Goal: Task Accomplishment & Management: Manage account settings

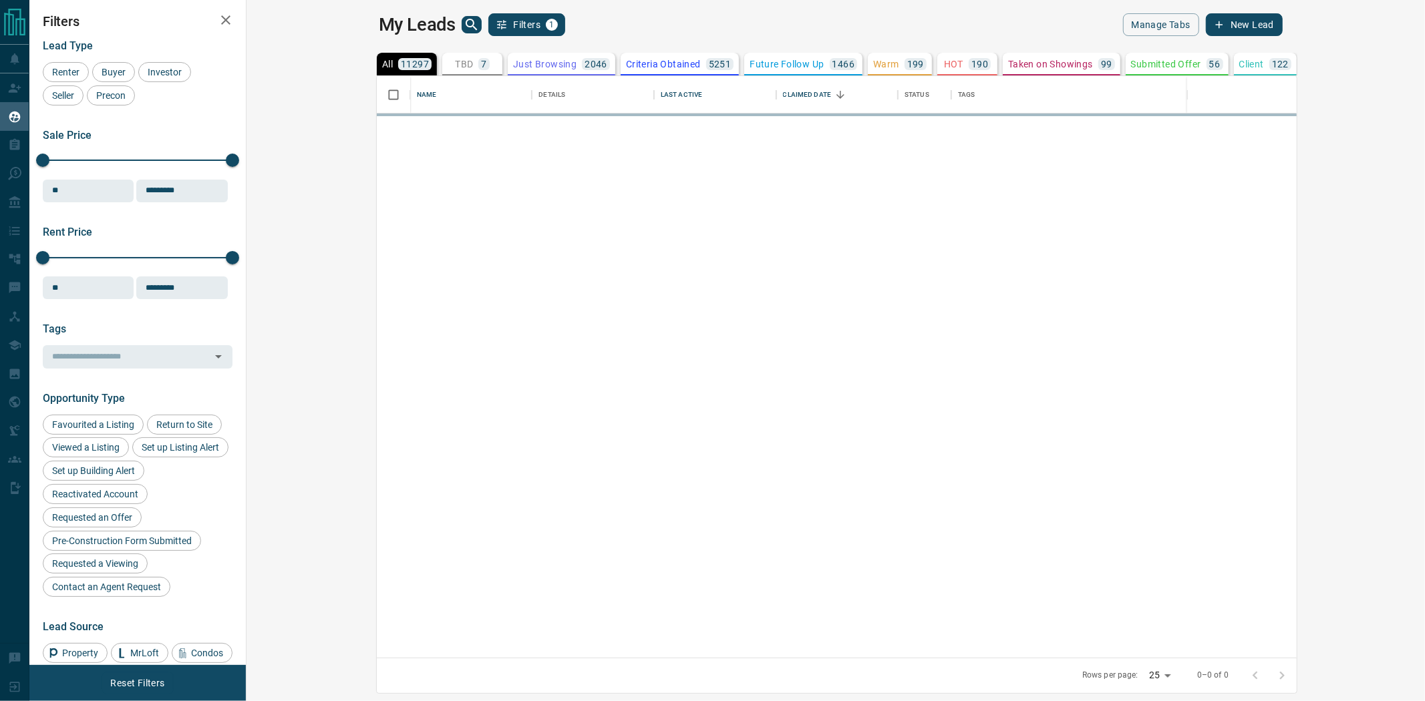
scroll to position [570, 1160]
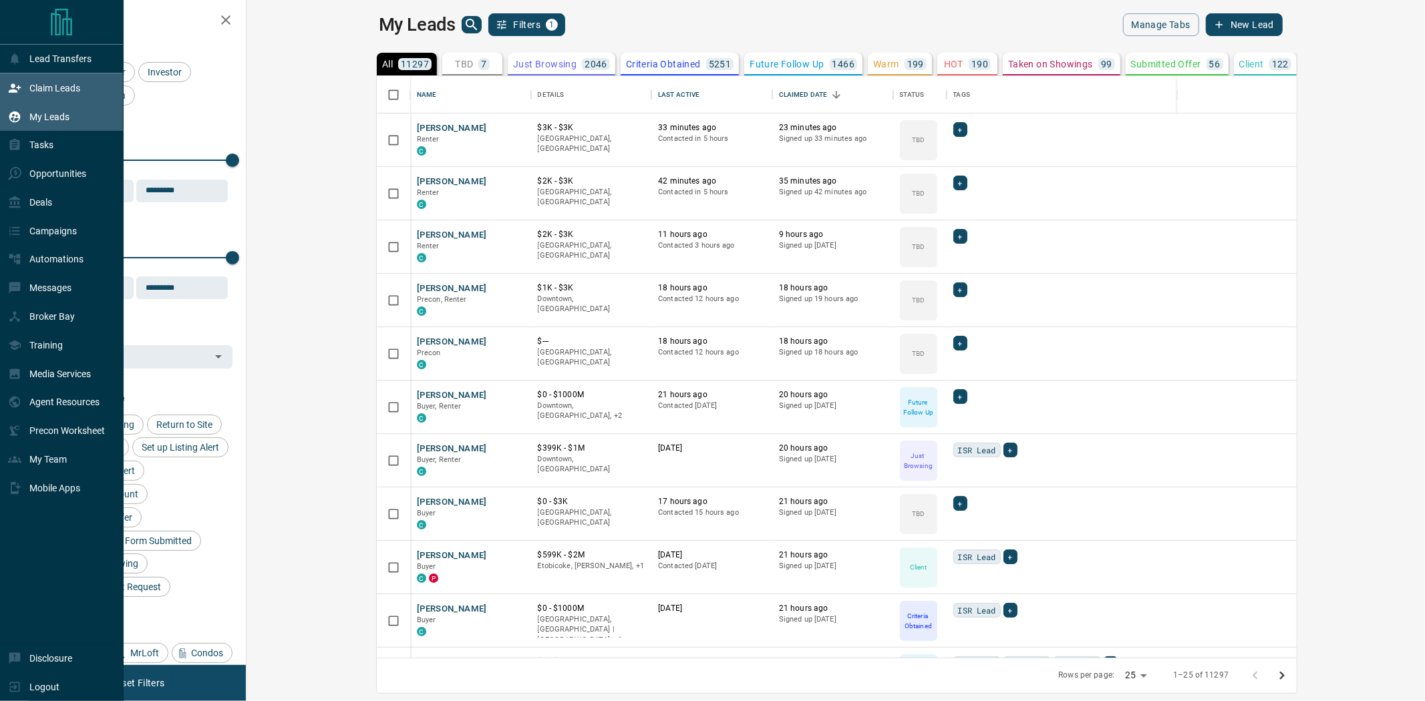
click at [41, 87] on p "Claim Leads" at bounding box center [54, 88] width 51 height 11
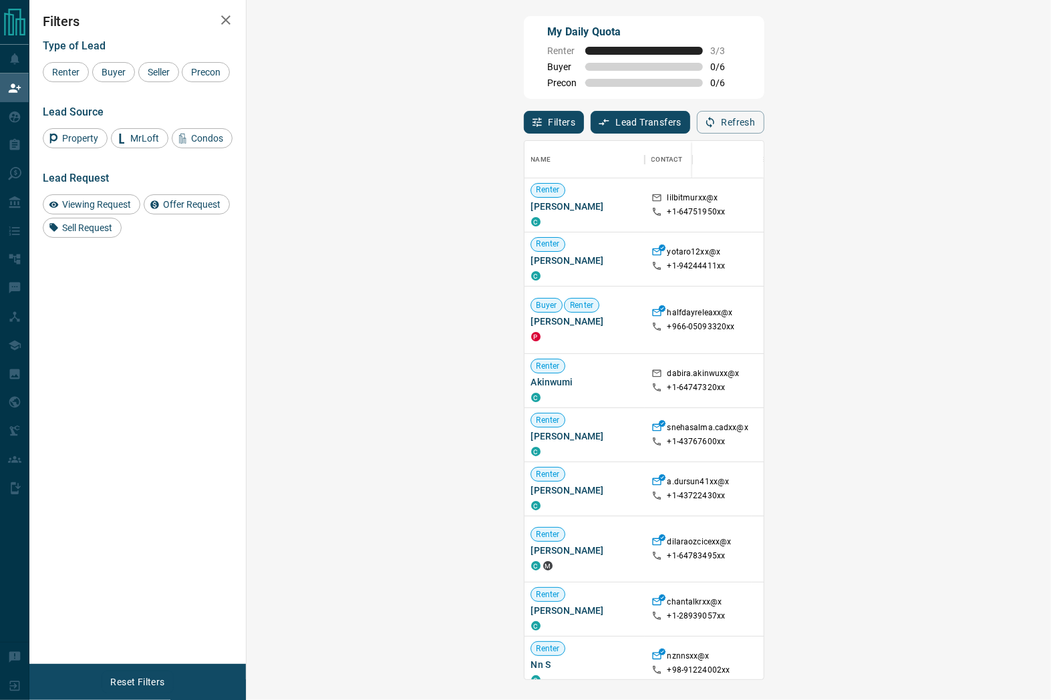
scroll to position [528, 764]
click at [611, 97] on div "My Daily Quota Renter 3 / 3 Buyer 0 / 6 Precon 0 / 6" at bounding box center [644, 57] width 240 height 83
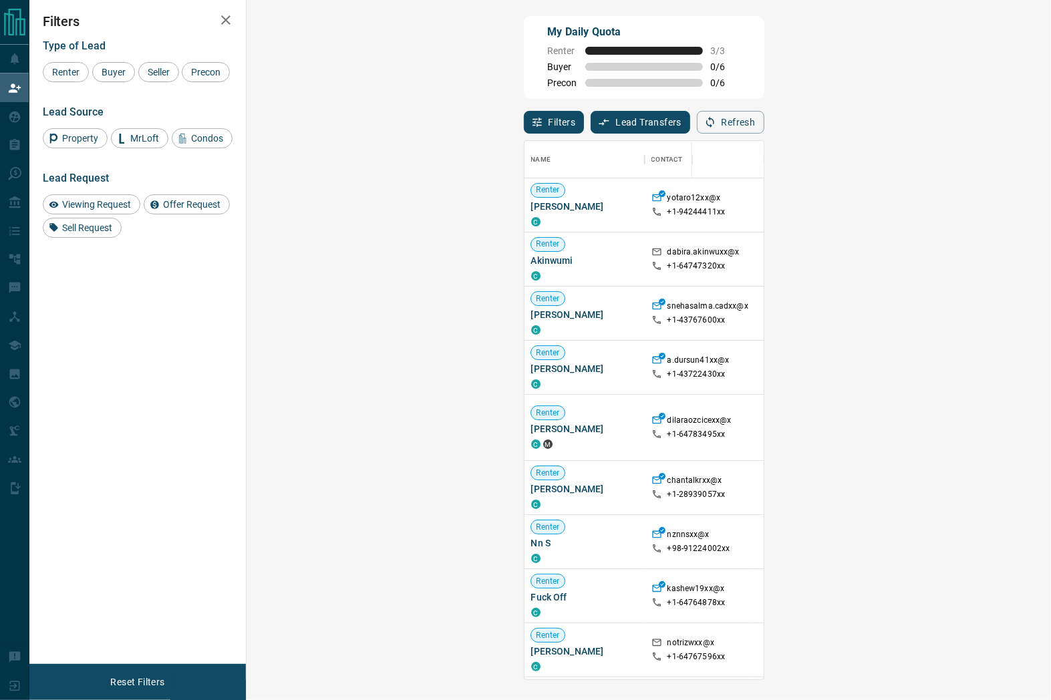
click at [666, 81] on div "My Daily Quota Renter 3 / 3 Buyer 0 / 6 Precon 0 / 6" at bounding box center [644, 57] width 240 height 83
click at [662, 85] on div "My Daily Quota Renter 3 / 3 Buyer 0 / 6 Precon 0 / 6" at bounding box center [644, 57] width 240 height 83
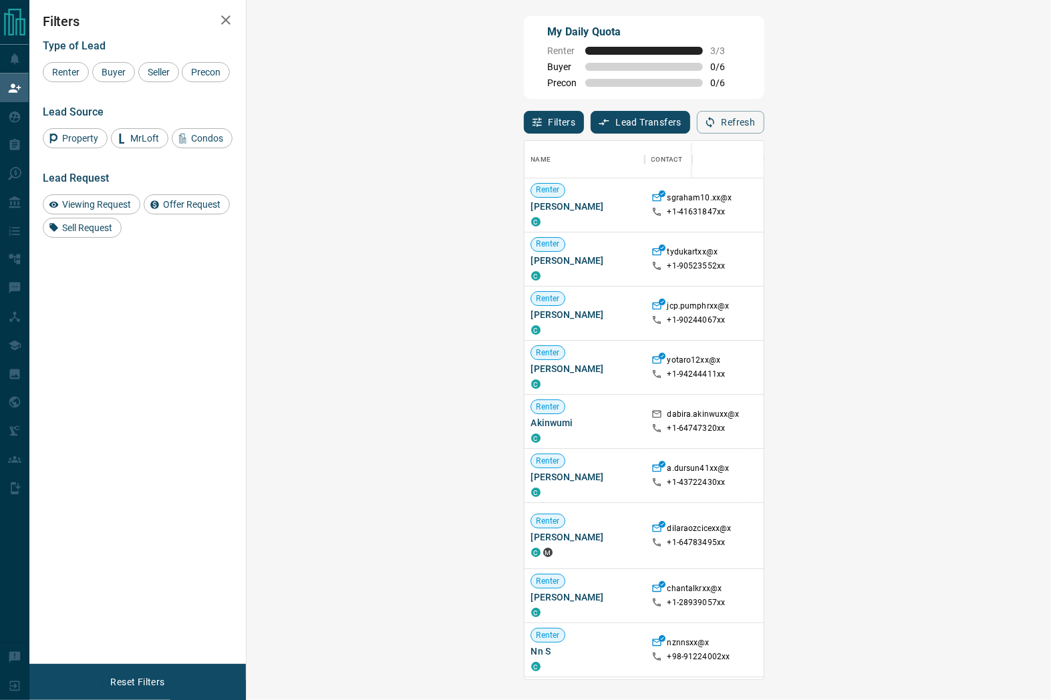
click at [613, 63] on div "My Daily Quota Renter 3 / 3 Buyer 0 / 6 Precon 0 / 6" at bounding box center [644, 57] width 240 height 83
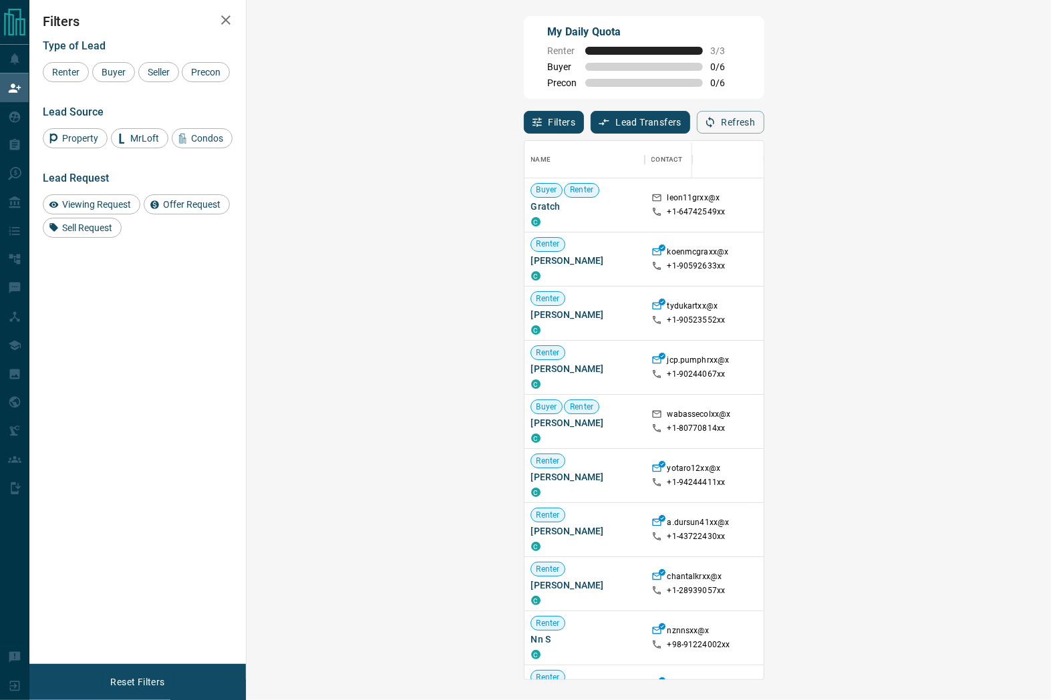
click at [585, 101] on div "Filters Lead Transfers 0 Refresh" at bounding box center [644, 116] width 240 height 35
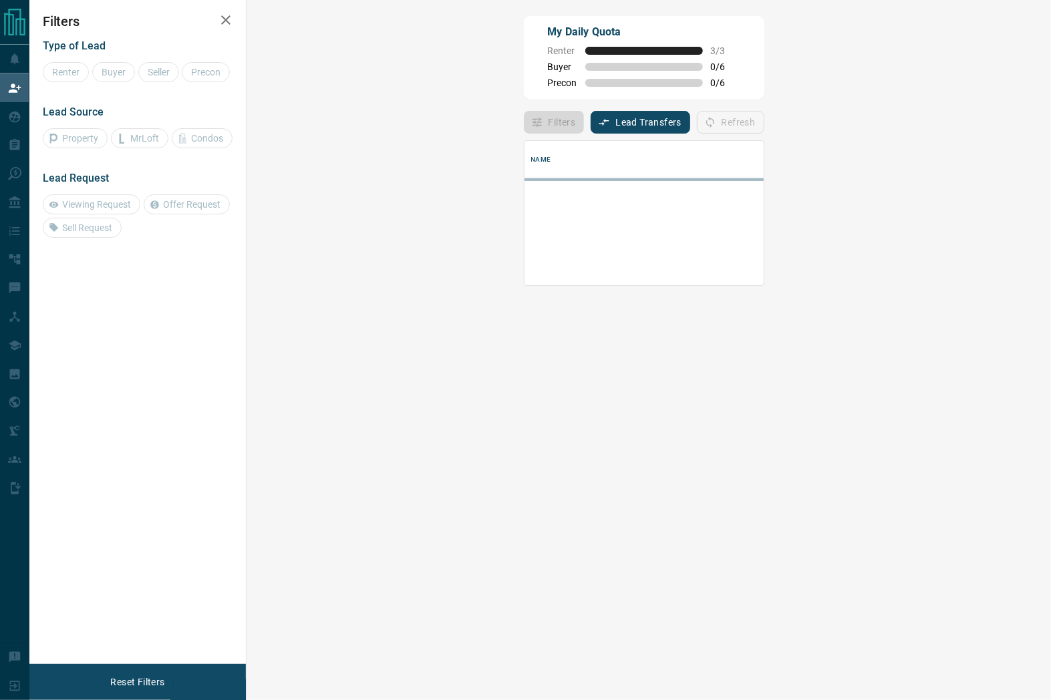
click at [687, 71] on div "My Daily Quota Renter 3 / 3 Buyer 0 / 6 Precon 0 / 6" at bounding box center [644, 57] width 240 height 83
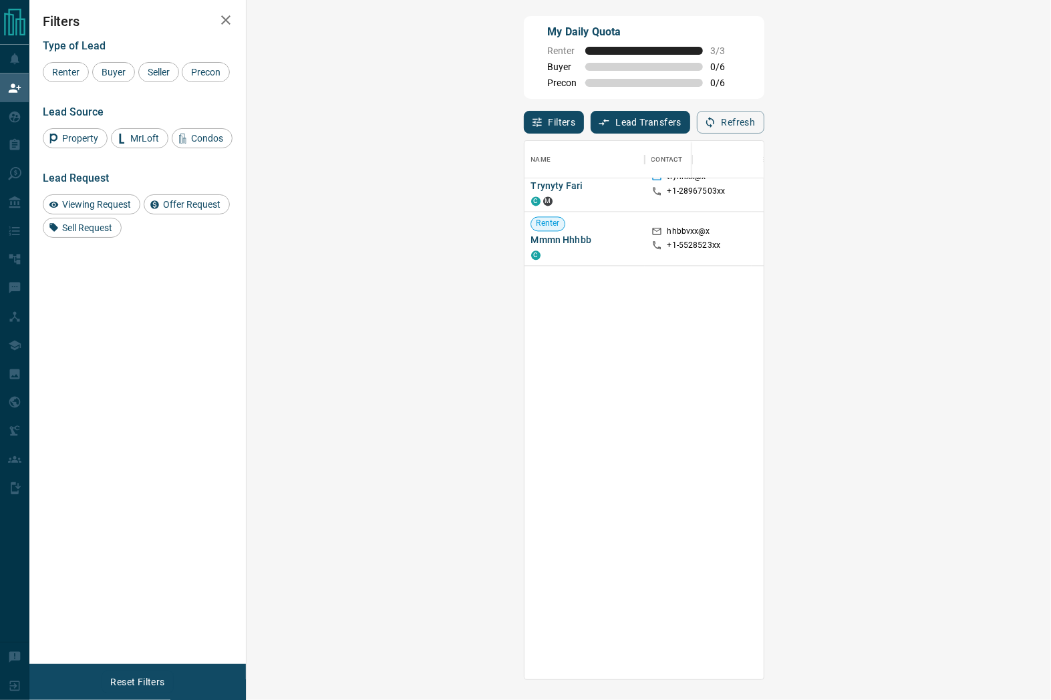
scroll to position [1194, 0]
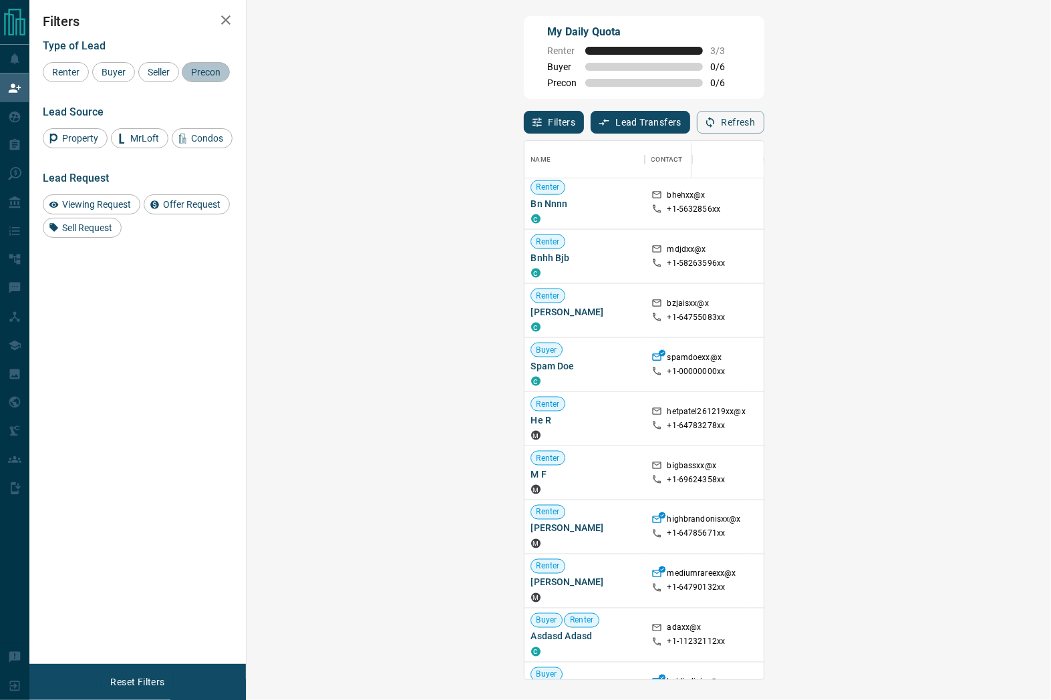
click at [220, 67] on span "Precon" at bounding box center [205, 72] width 39 height 11
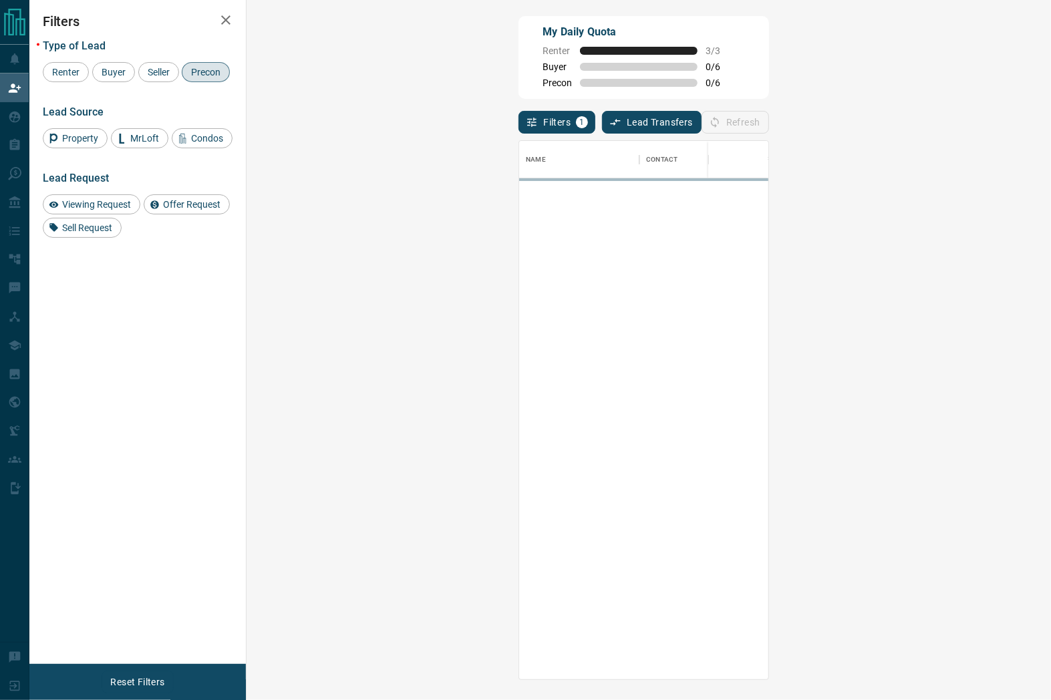
scroll to position [0, 0]
click at [211, 73] on span "Precon" at bounding box center [205, 72] width 39 height 11
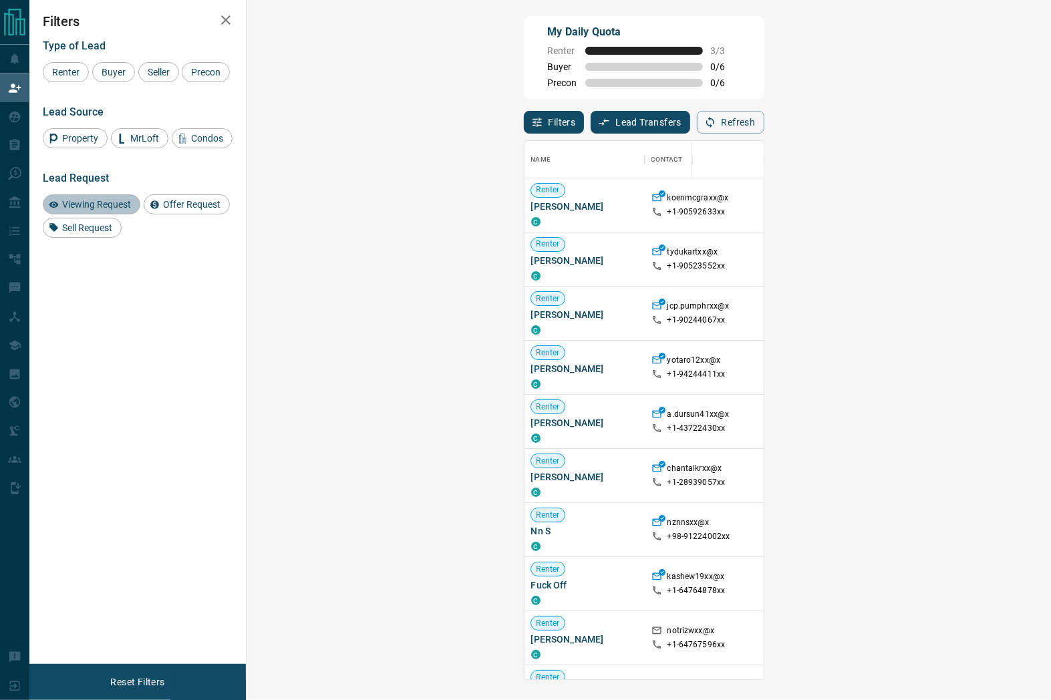
click at [89, 206] on span "Viewing Request" at bounding box center [96, 204] width 78 height 11
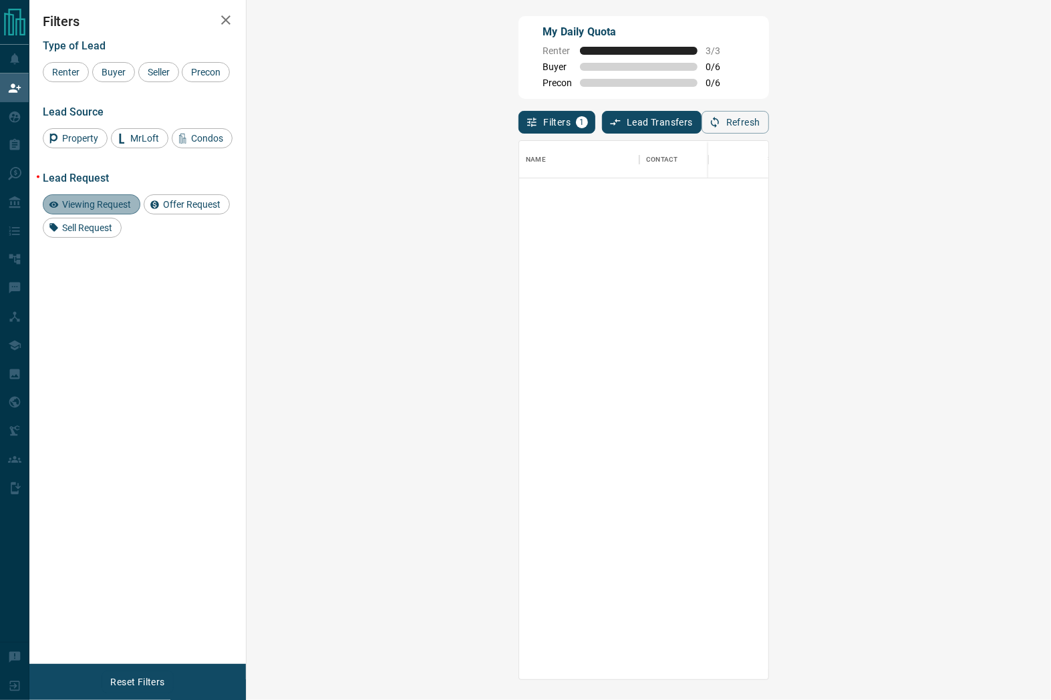
click at [106, 214] on div "Viewing Request" at bounding box center [92, 204] width 98 height 20
click at [185, 210] on span "Offer Request" at bounding box center [191, 204] width 67 height 11
click at [182, 210] on span "Offer Request" at bounding box center [191, 204] width 67 height 11
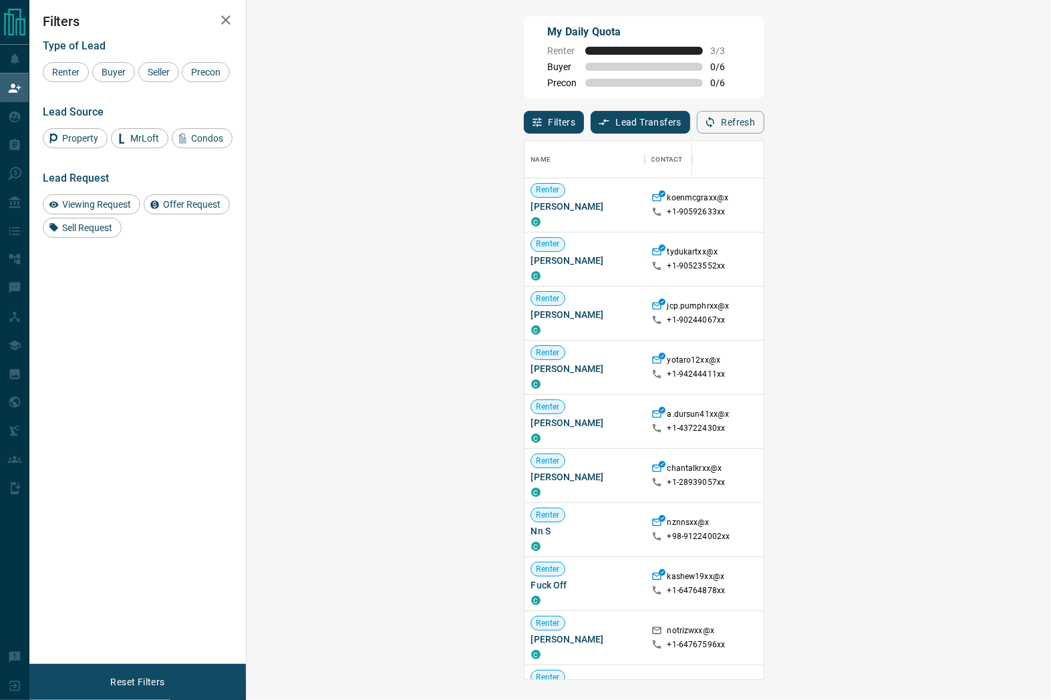
scroll to position [528, 764]
